Goal: Find specific page/section: Find specific page/section

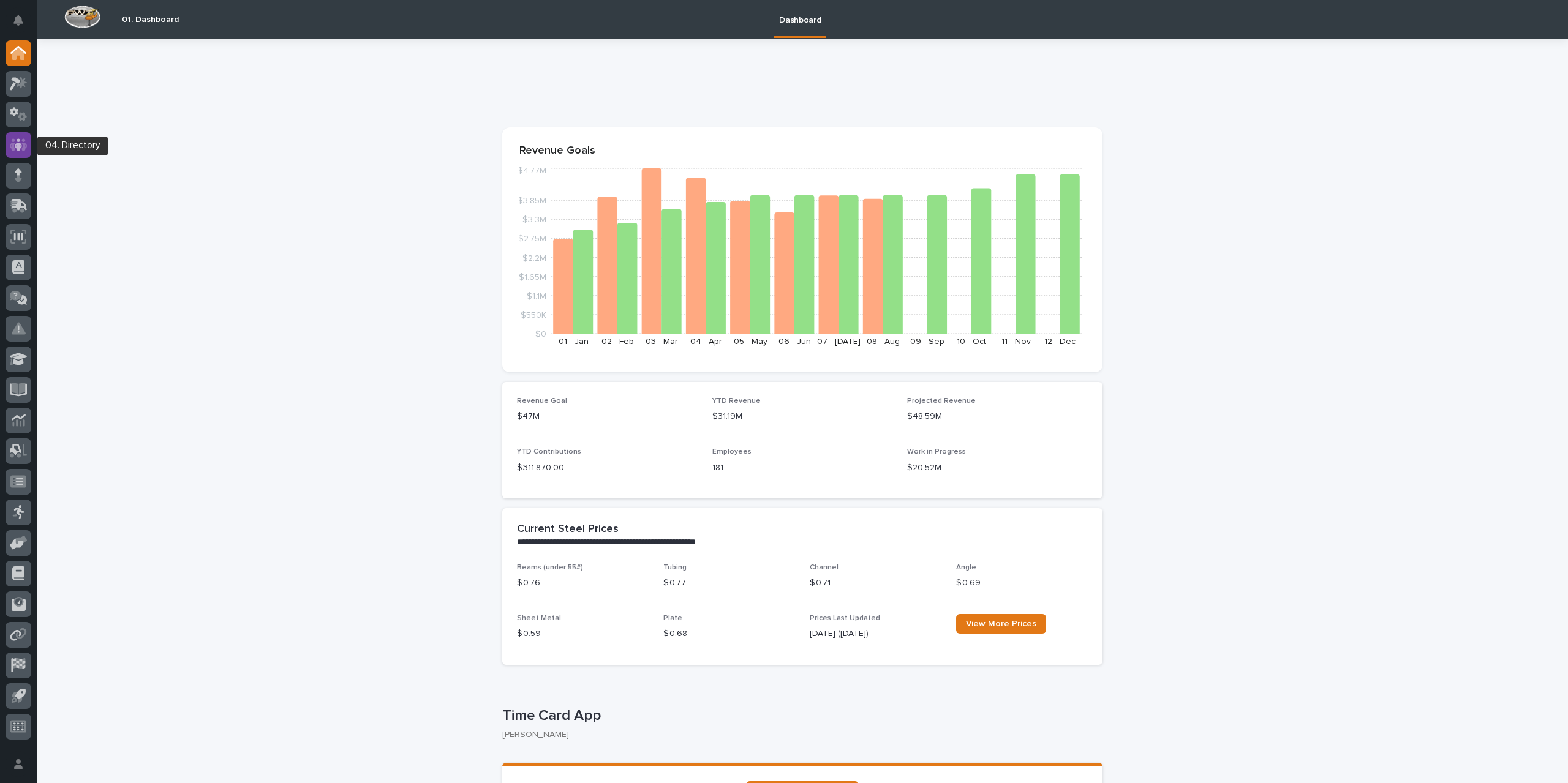
click at [22, 144] on icon at bounding box center [18, 144] width 18 height 14
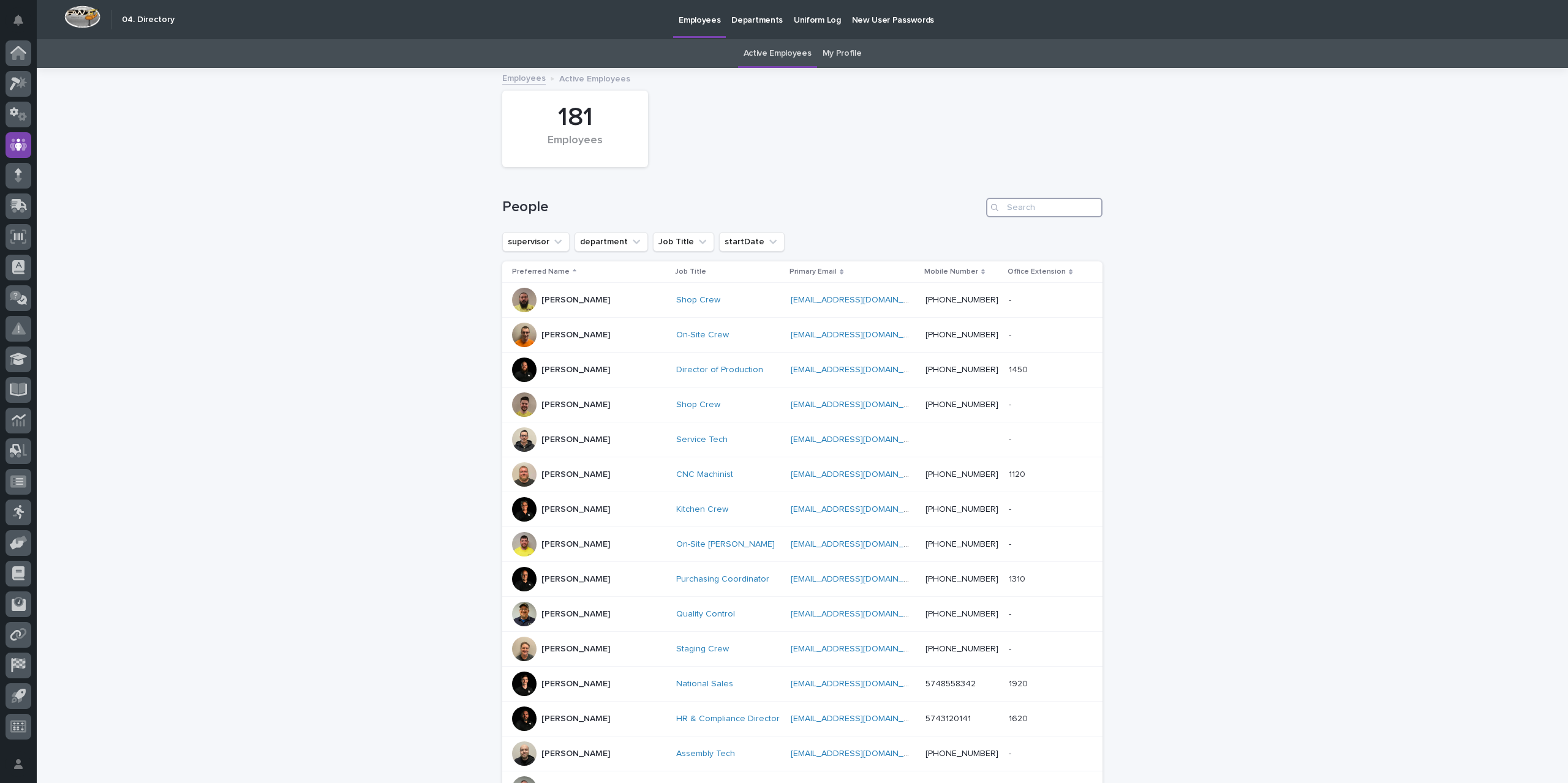
click at [1024, 204] on input "Search" at bounding box center [1044, 207] width 116 height 20
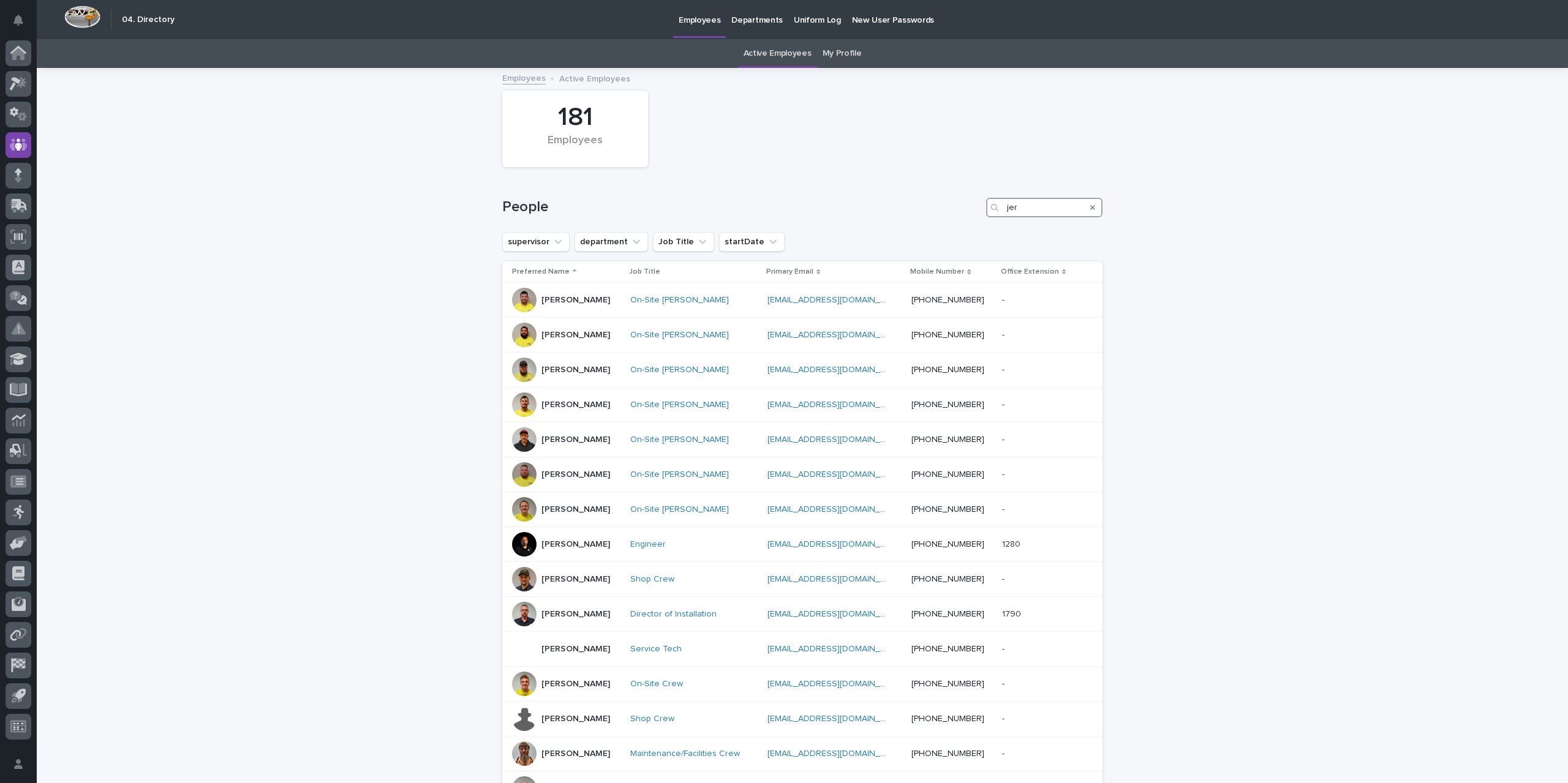
type input "jer"
click at [1091, 208] on icon "Search" at bounding box center [1093, 207] width 5 height 5
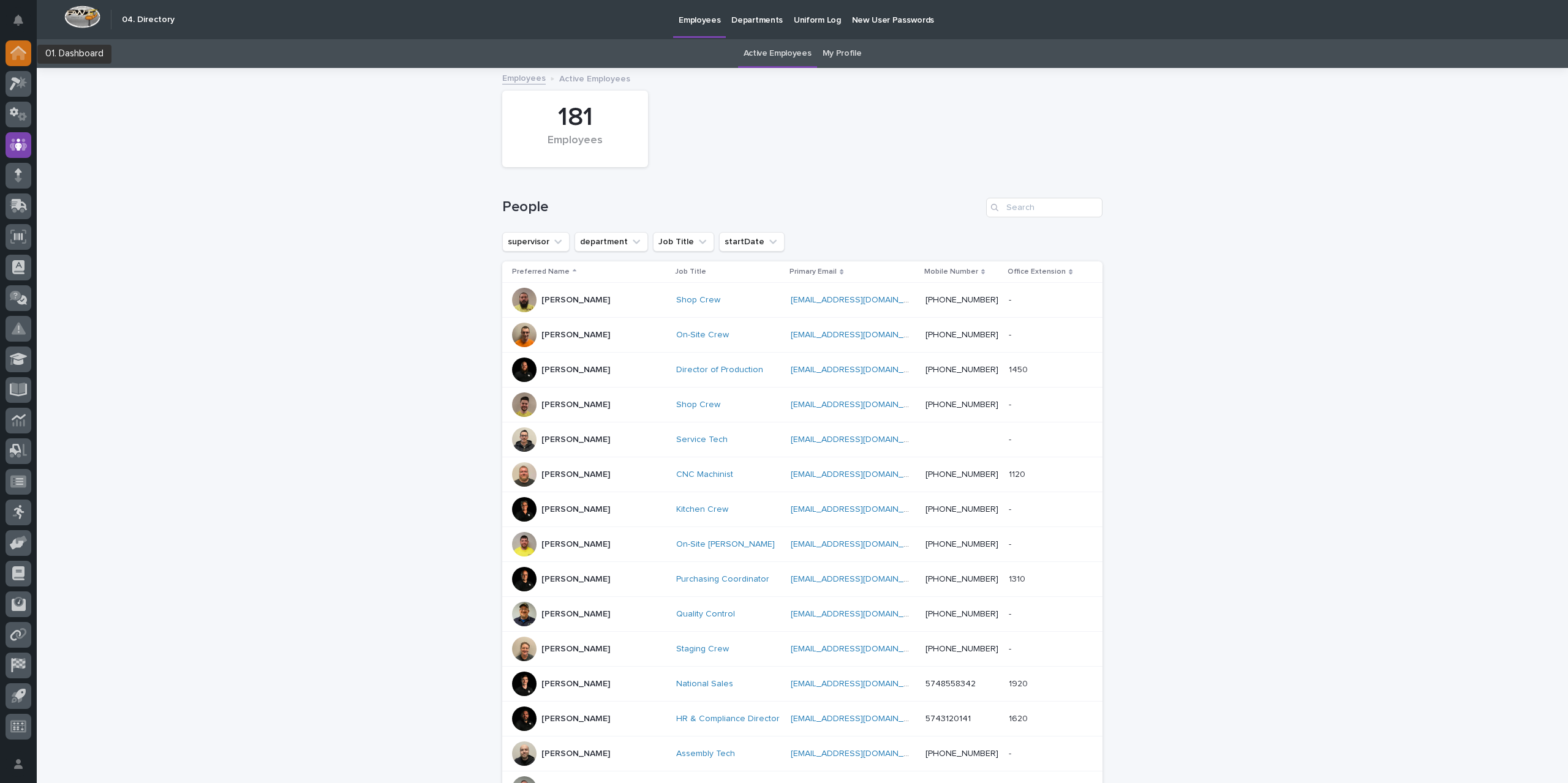
click at [14, 46] on icon at bounding box center [18, 52] width 16 height 14
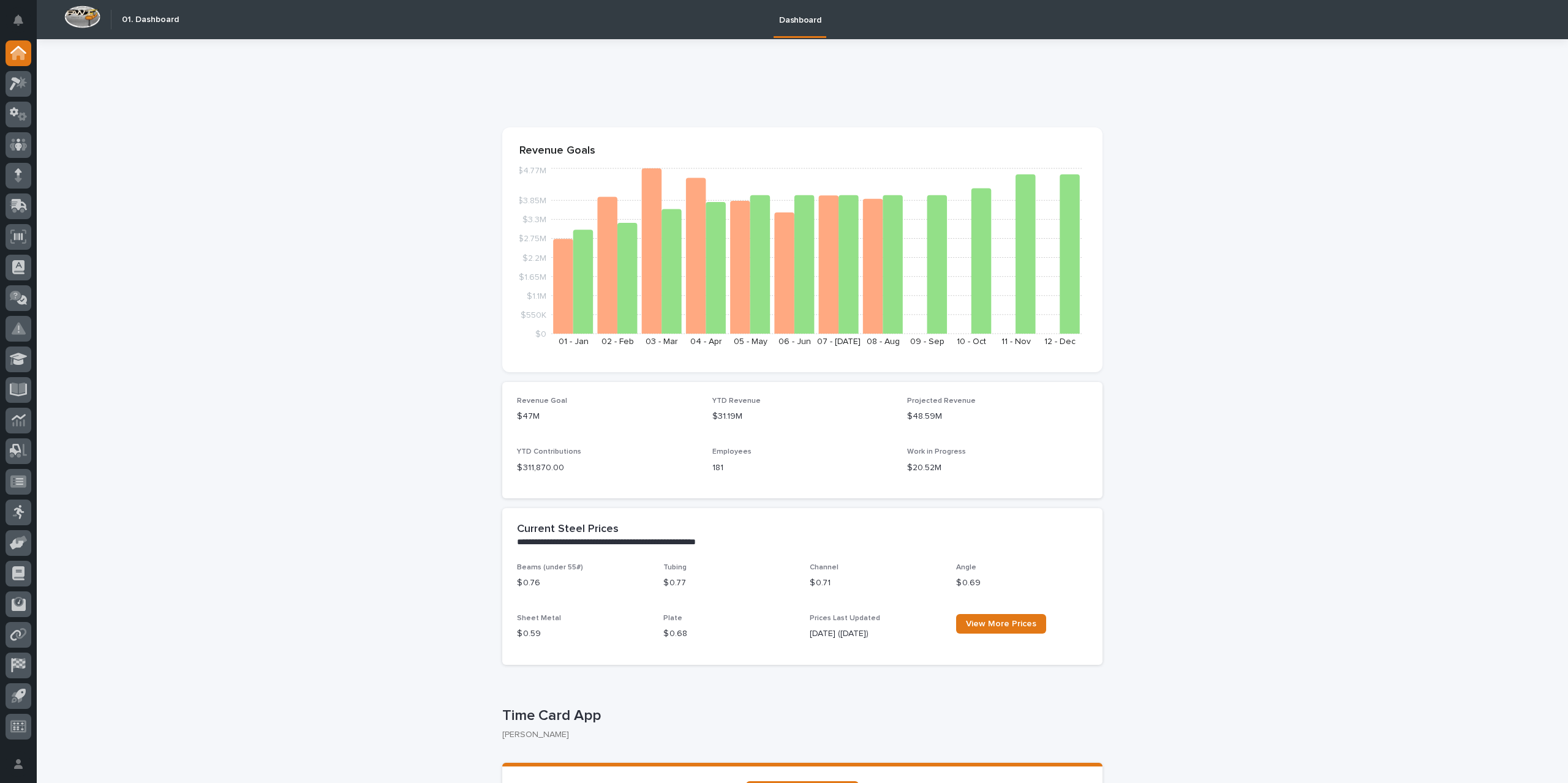
click at [74, 17] on img at bounding box center [82, 16] width 36 height 22
click at [23, 733] on div at bounding box center [18, 726] width 26 height 26
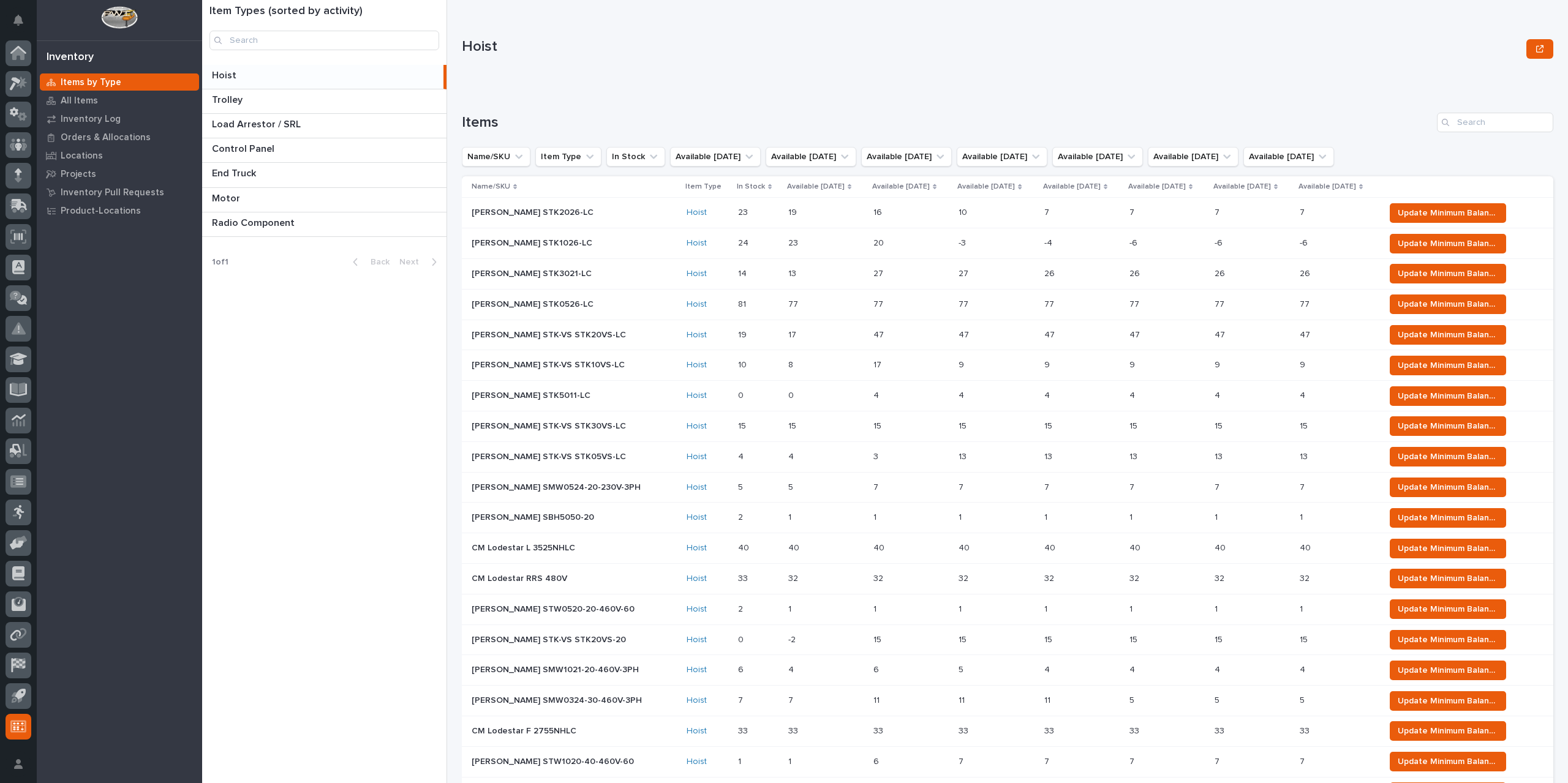
click at [318, 74] on p at bounding box center [325, 76] width 227 height 12
click at [300, 100] on p at bounding box center [326, 99] width 230 height 12
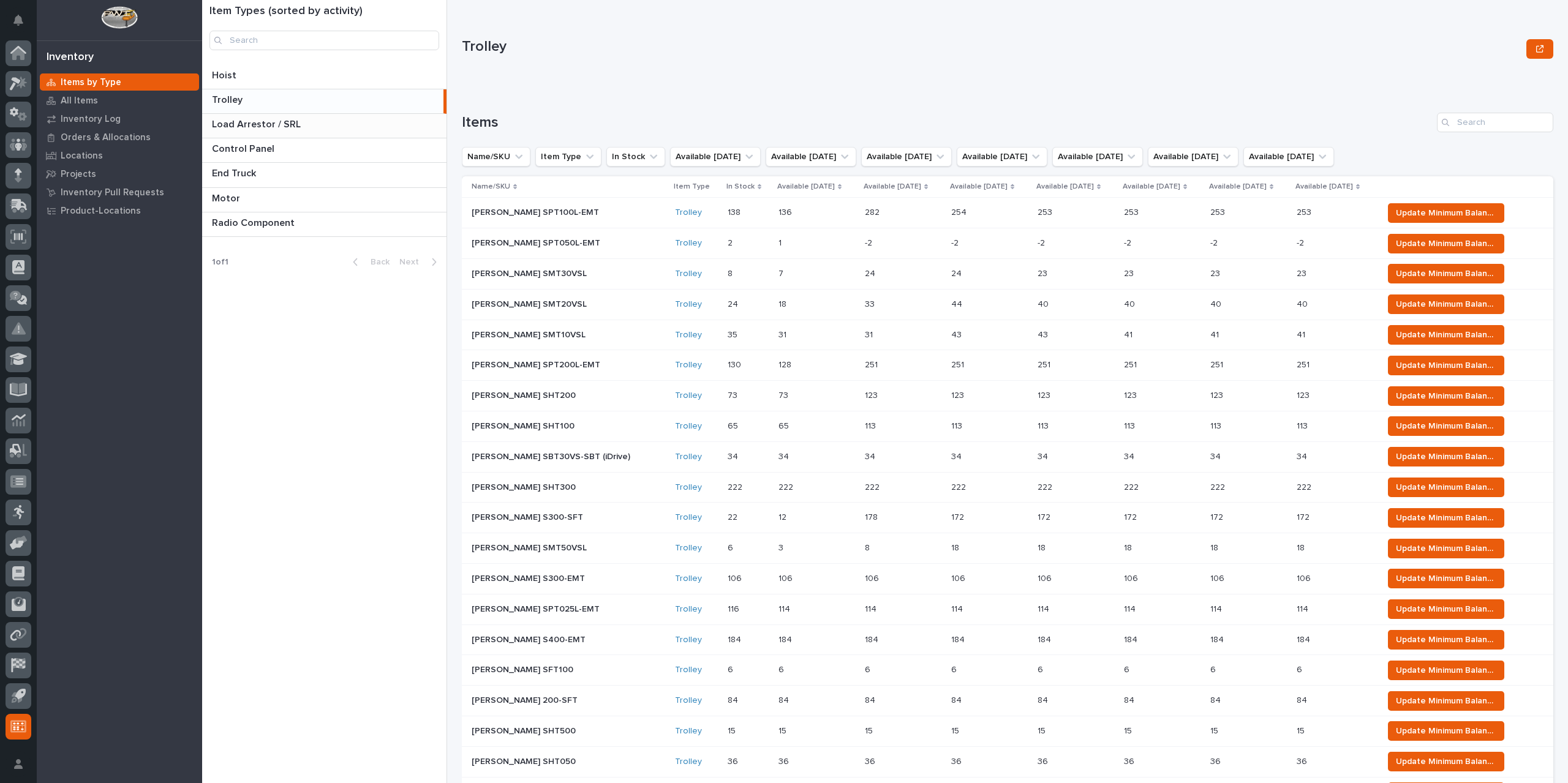
click at [283, 127] on p "Load Arrestor / SRL" at bounding box center [257, 123] width 91 height 14
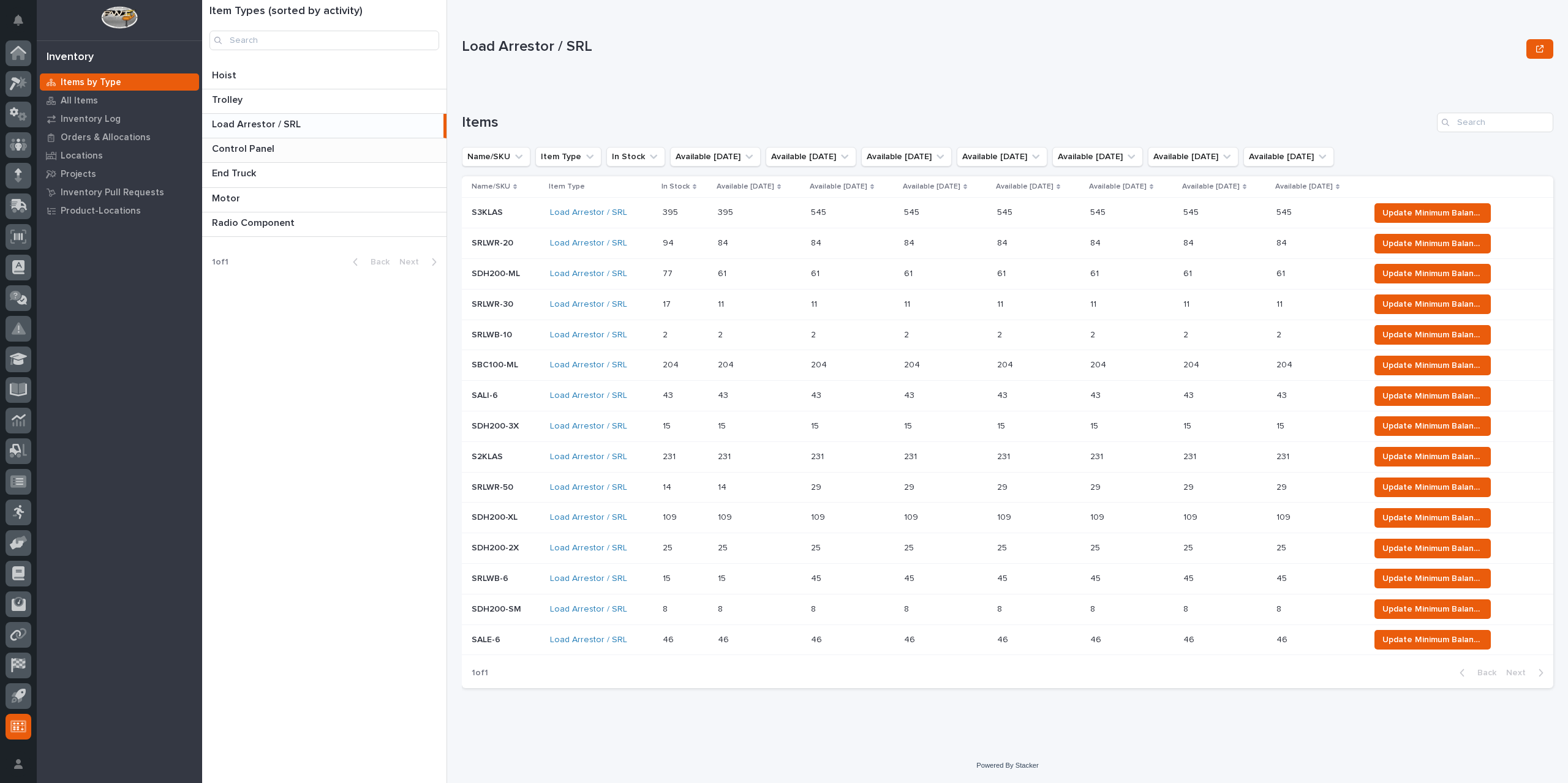
click at [273, 150] on p "Control Panel" at bounding box center [244, 148] width 65 height 14
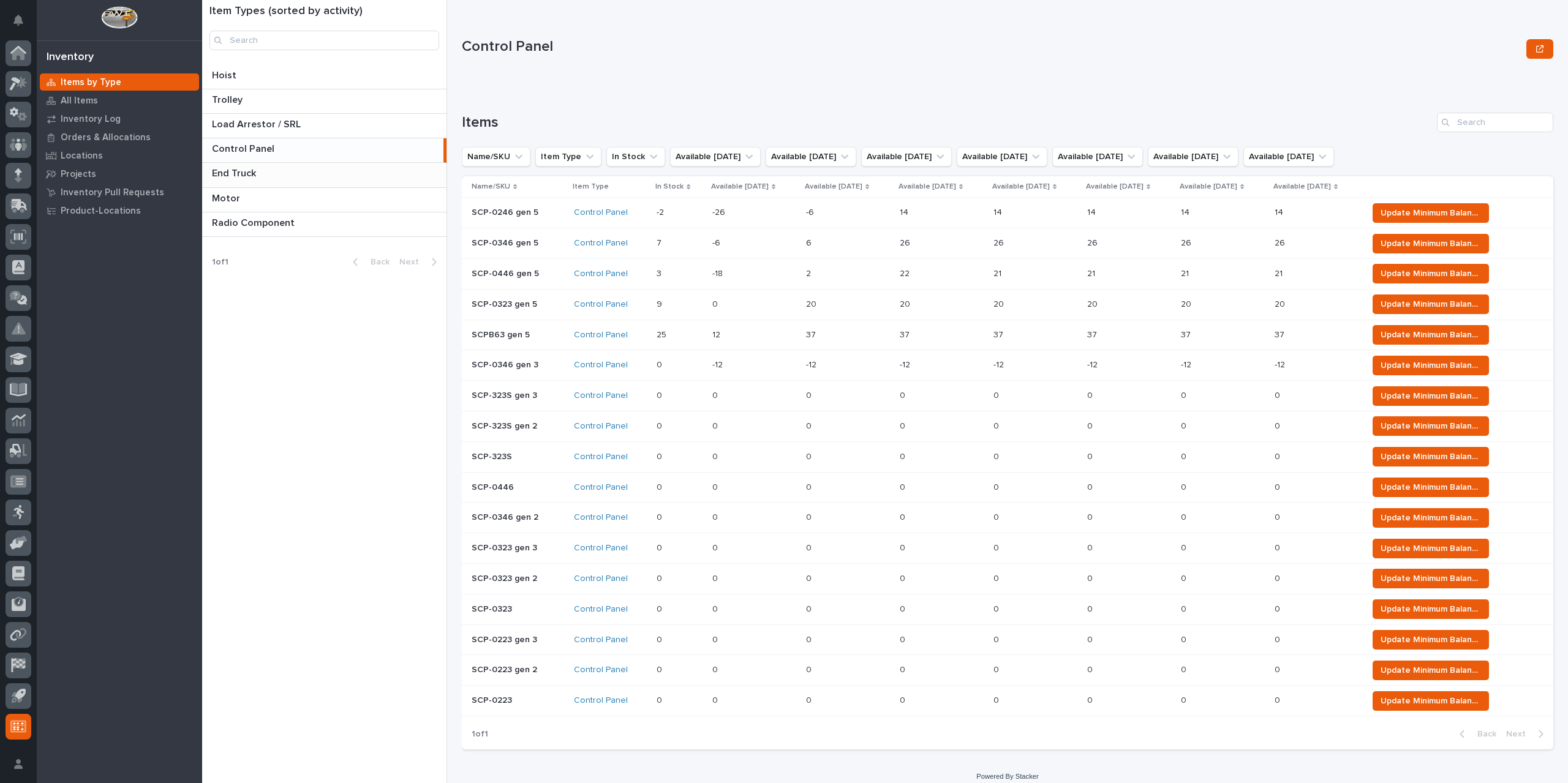
click at [282, 178] on p at bounding box center [326, 173] width 230 height 12
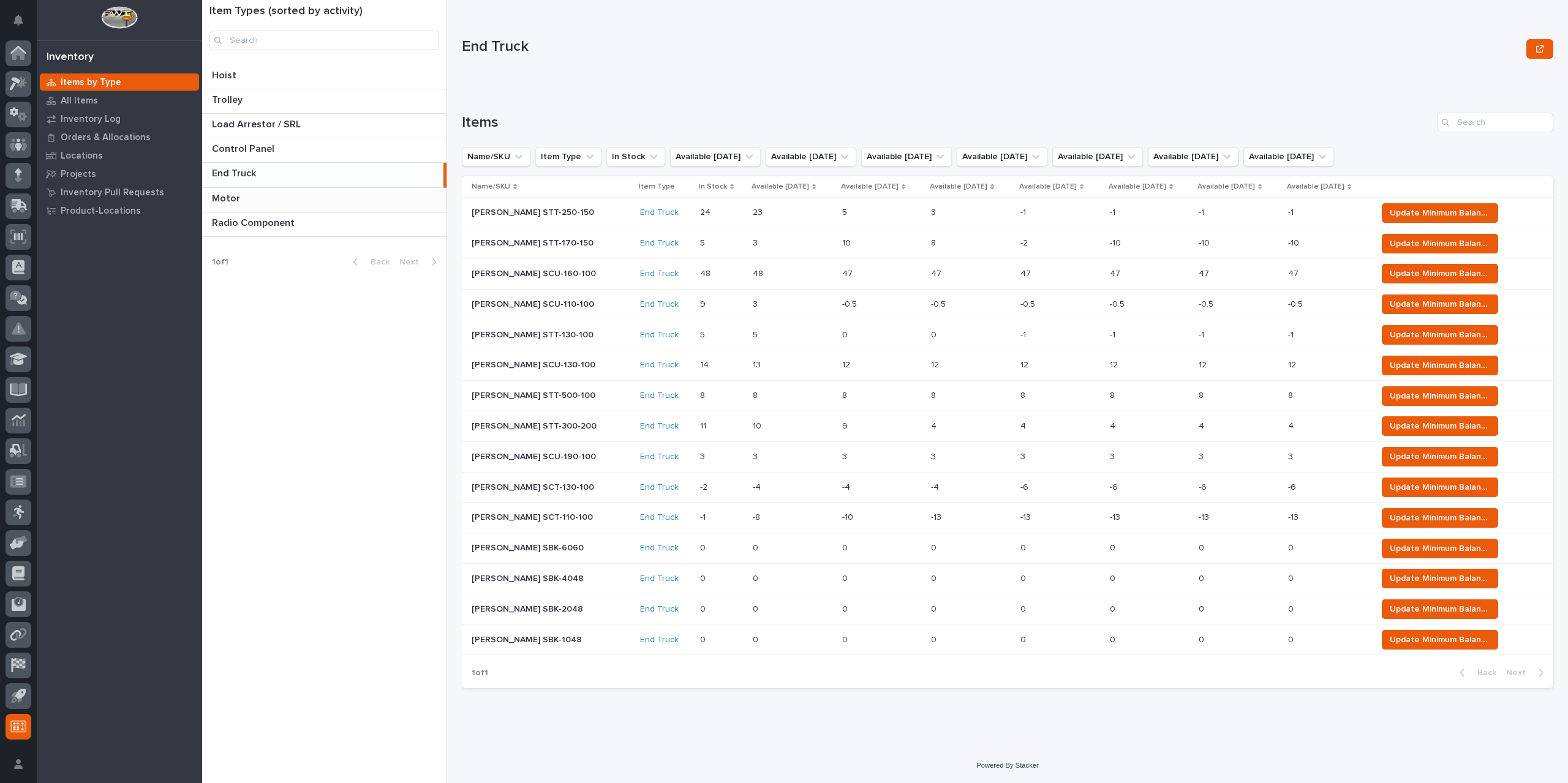
click at [279, 201] on p at bounding box center [326, 198] width 230 height 12
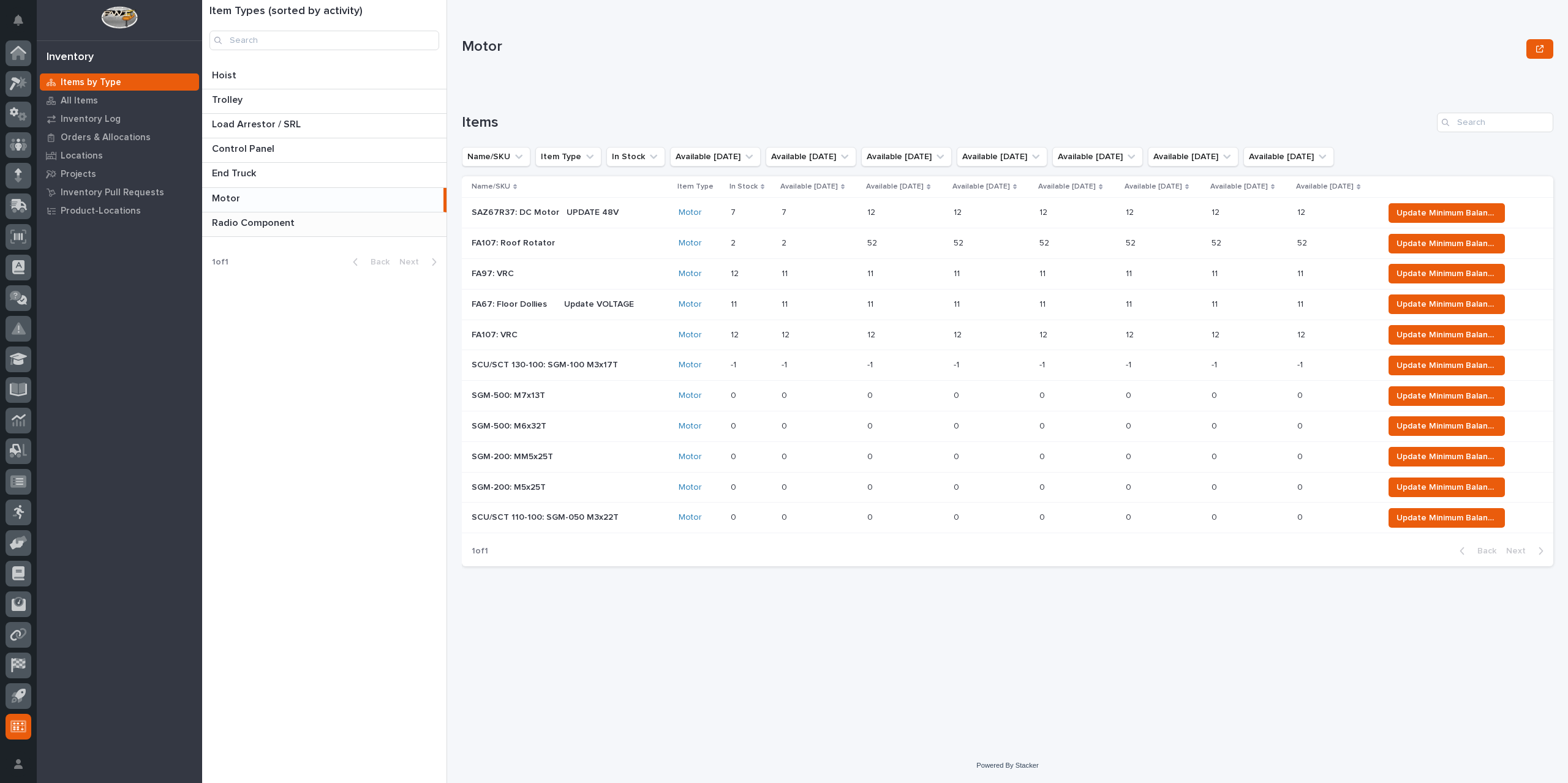
click at [280, 230] on div "Radio Component Radio Component" at bounding box center [324, 224] width 245 height 24
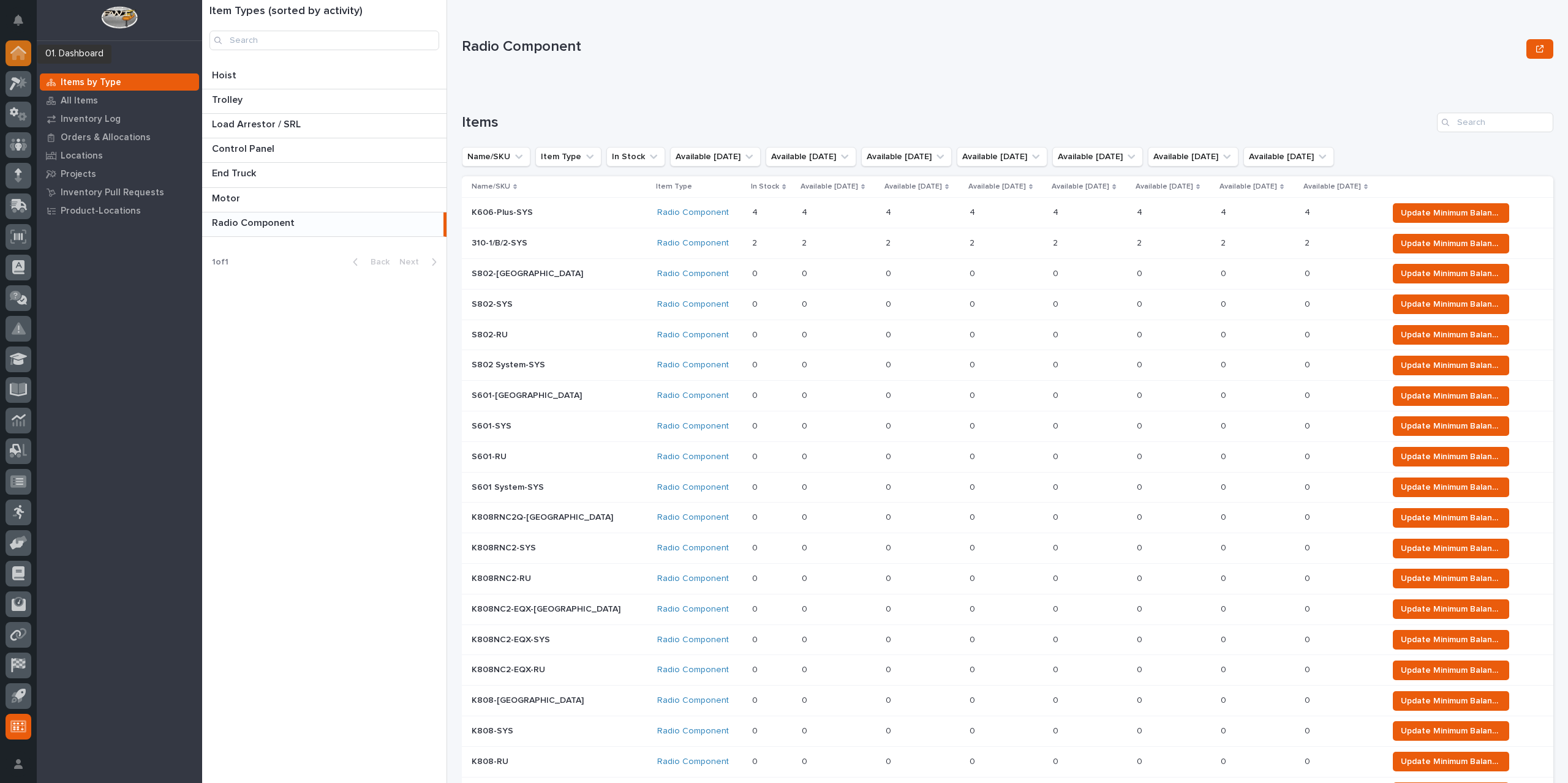
click at [22, 63] on div at bounding box center [18, 53] width 26 height 26
